Goal: Transaction & Acquisition: Purchase product/service

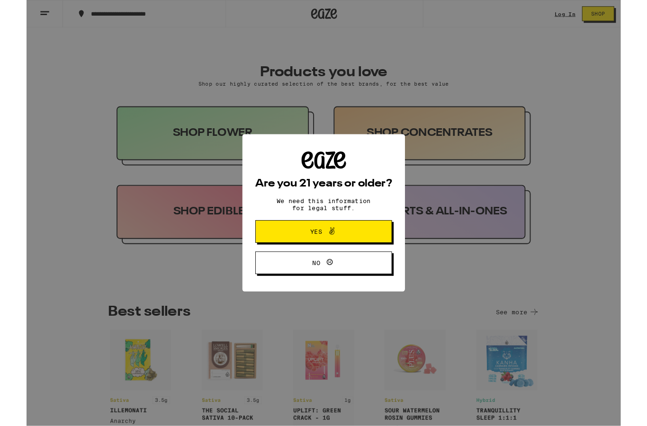
scroll to position [402, 0]
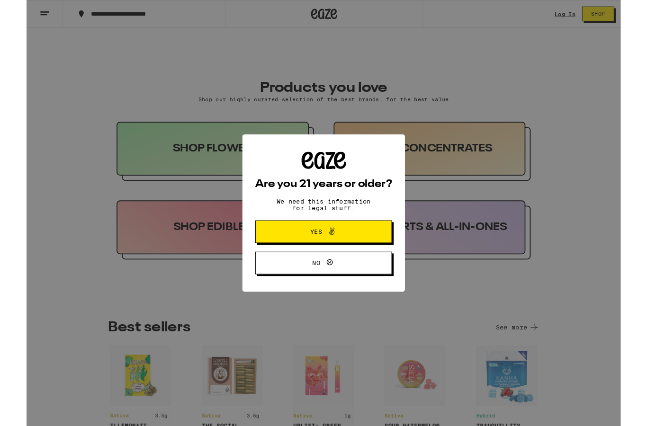
click at [274, 259] on button "Yes" at bounding box center [323, 252] width 149 height 25
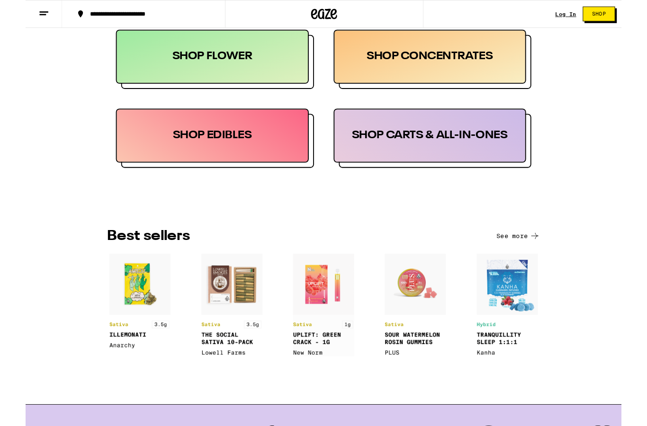
scroll to position [501, 0]
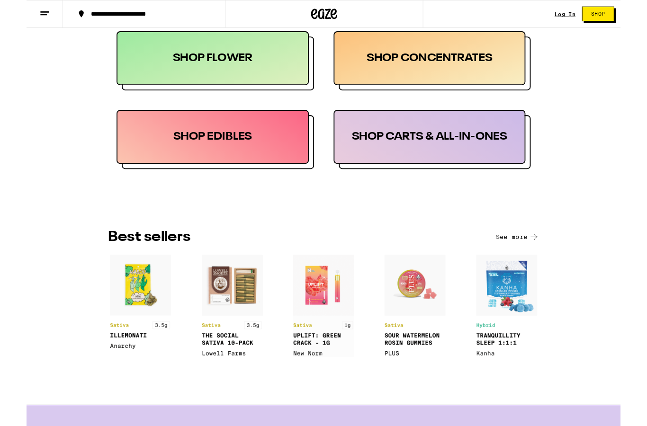
click at [384, 152] on div "SHOP CARTS & ALL-IN-ONES" at bounding box center [438, 149] width 209 height 59
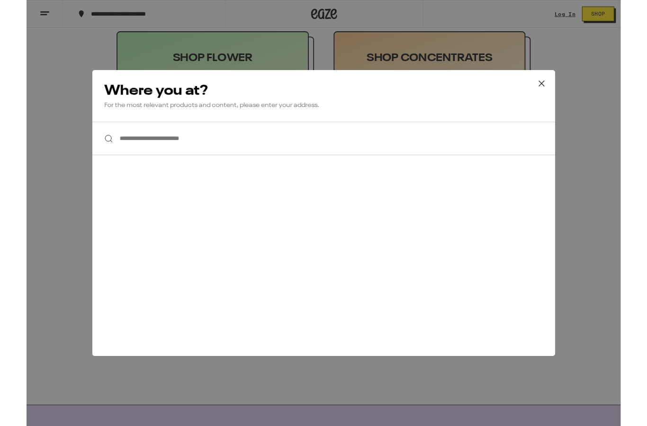
click at [130, 152] on input "**********" at bounding box center [324, 151] width 504 height 36
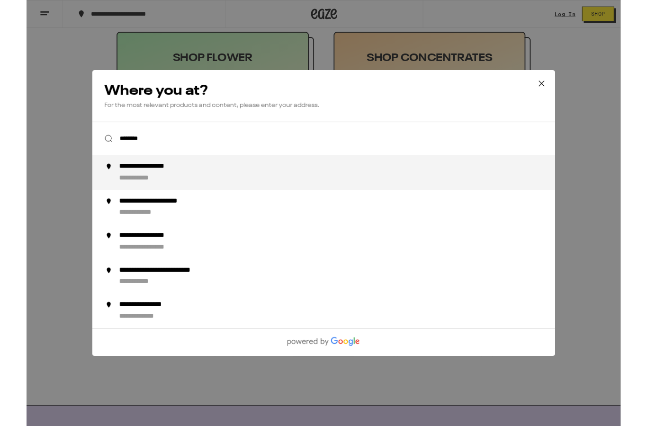
click at [180, 193] on div "**********" at bounding box center [342, 188] width 483 height 23
type input "**********"
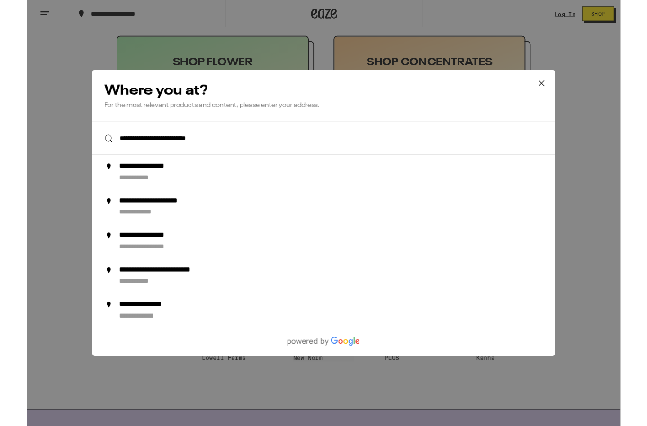
scroll to position [501, 0]
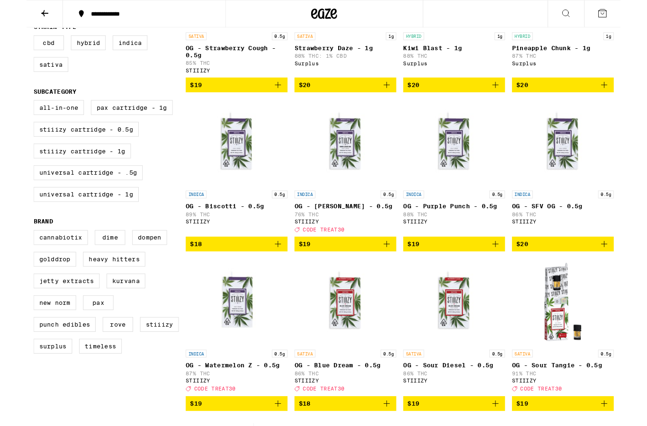
scroll to position [202, 0]
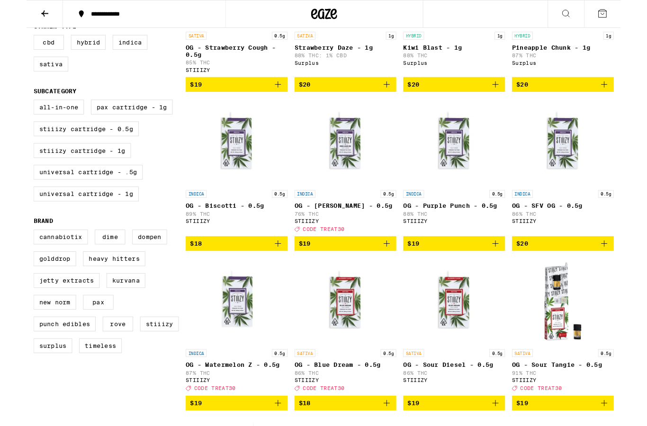
click at [41, 219] on label "Universal Cartridge - 1g" at bounding box center [65, 211] width 115 height 16
click at [10, 110] on input "Universal Cartridge - 1g" at bounding box center [9, 110] width 0 height 0
checkbox input "true"
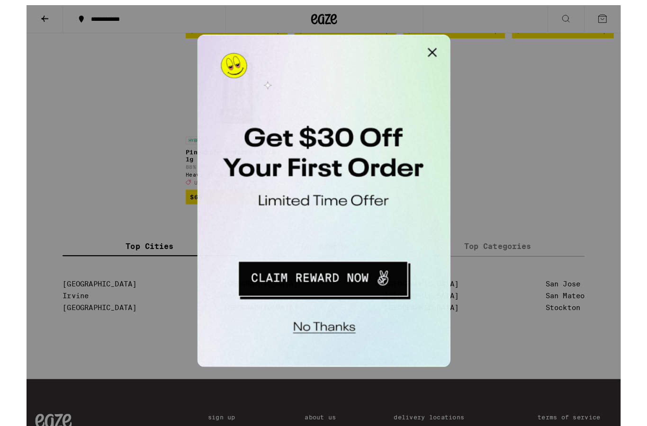
scroll to position [1768, 0]
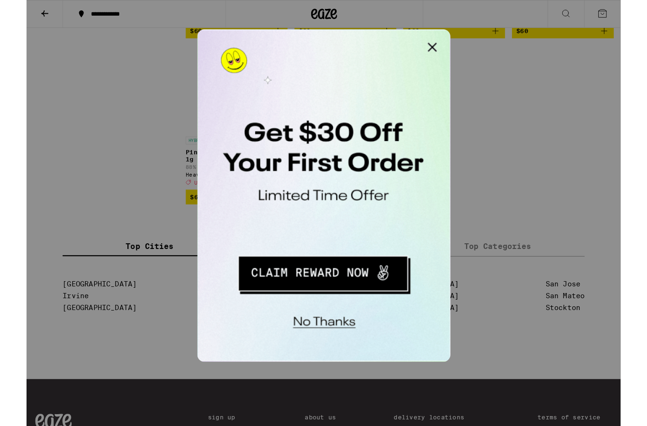
click at [323, 37] on button "Close Modal" at bounding box center [316, 38] width 19 height 19
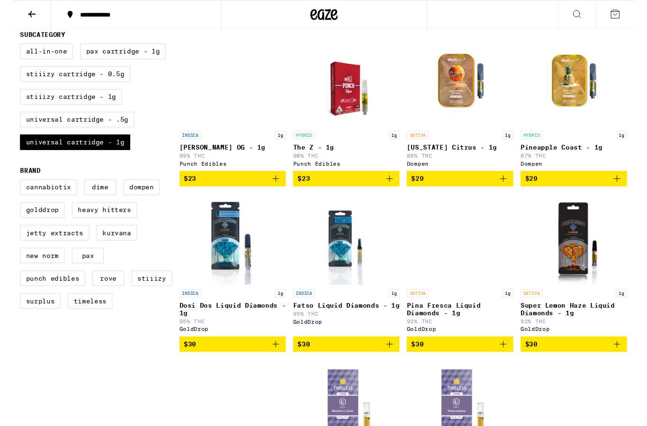
scroll to position [242, 0]
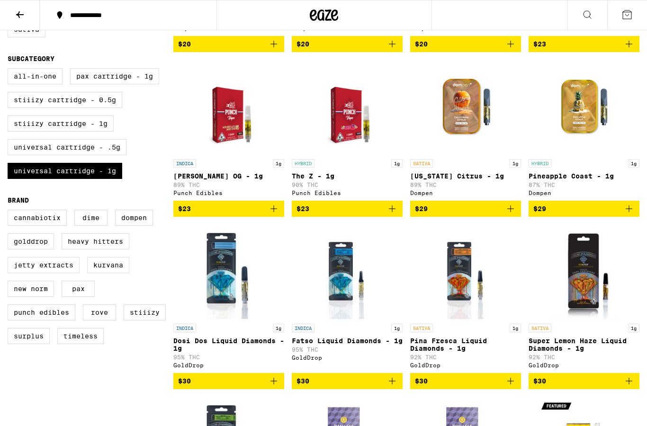
click at [33, 155] on label "Universal Cartridge - .5g" at bounding box center [67, 147] width 119 height 16
click at [10, 70] on input "Universal Cartridge - .5g" at bounding box center [9, 70] width 0 height 0
checkbox input "true"
